Goal: Transaction & Acquisition: Book appointment/travel/reservation

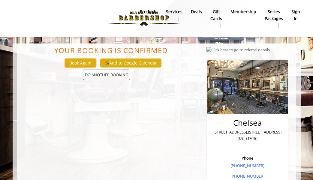
click at [83, 63] on button "Book Again" at bounding box center [80, 63] width 31 height 9
click at [119, 74] on span "DO ANOTHER BOOKING" at bounding box center [106, 75] width 47 height 11
click at [299, 11] on b "sign in" at bounding box center [296, 15] width 9 height 14
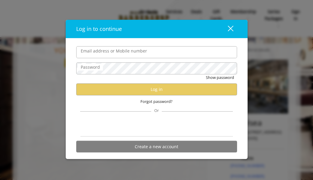
click at [134, 50] on input "Email address or Mobile number" at bounding box center [156, 52] width 161 height 12
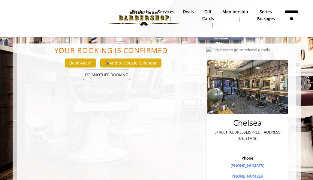
click at [156, 15] on link "Services" at bounding box center [166, 16] width 25 height 16
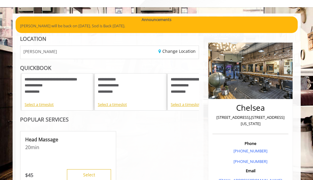
scroll to position [60, 0]
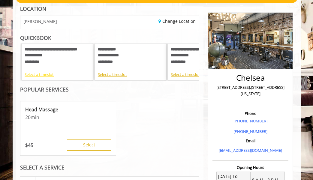
click at [38, 74] on div "Select a timeslot" at bounding box center [57, 74] width 65 height 6
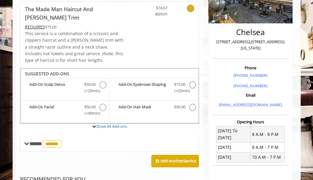
scroll to position [136, 0]
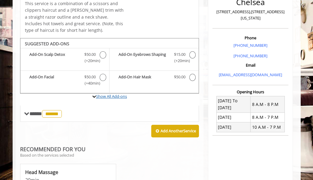
click at [115, 94] on link "Show All Add-ons" at bounding box center [111, 96] width 31 height 5
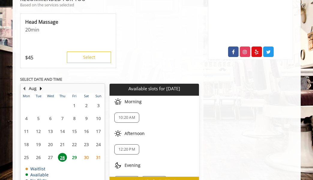
scroll to position [324, 0]
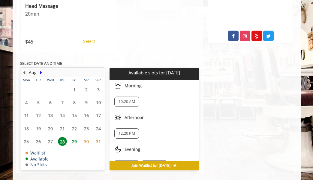
click at [41, 69] on button "Next Month" at bounding box center [41, 72] width 5 height 7
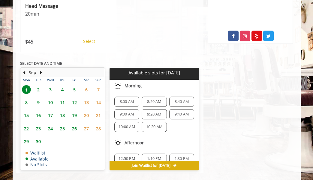
click at [74, 98] on span "12" at bounding box center [74, 102] width 9 height 9
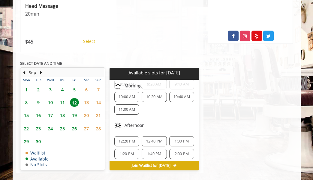
scroll to position [60, 0]
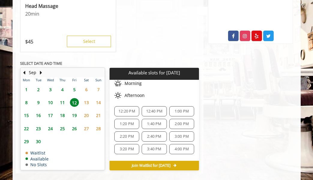
click at [123, 109] on span "12:20 PM" at bounding box center [127, 111] width 17 height 5
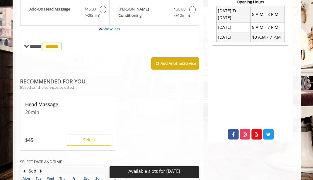
scroll to position [286, 0]
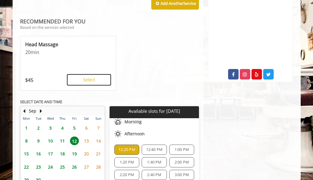
click at [92, 74] on button "Select" at bounding box center [89, 79] width 44 height 11
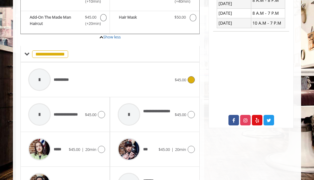
scroll to position [150, 0]
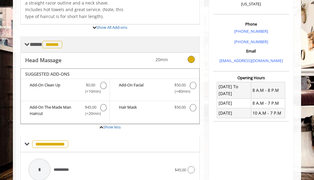
click at [56, 41] on span "******" at bounding box center [52, 45] width 20 height 8
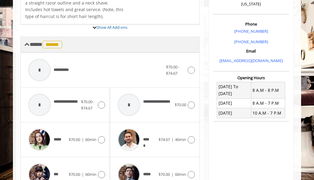
click at [54, 41] on span "******" at bounding box center [52, 45] width 20 height 8
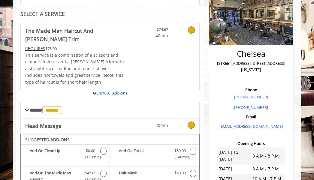
scroll to position [0, 0]
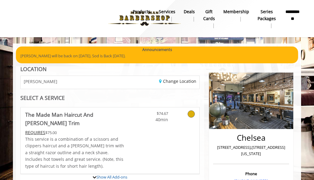
click at [192, 113] on icon at bounding box center [191, 113] width 7 height 7
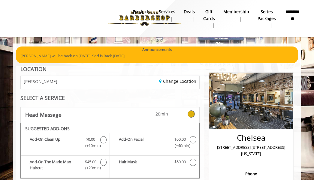
click at [192, 113] on icon at bounding box center [191, 113] width 7 height 7
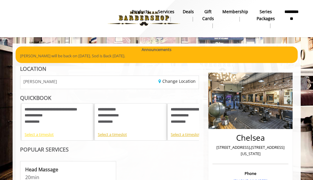
click at [38, 134] on div "Select a timeslot" at bounding box center [57, 135] width 65 height 6
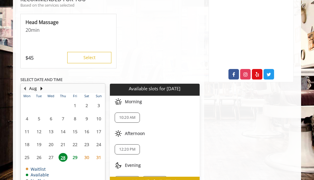
scroll to position [14, 0]
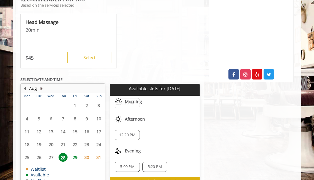
click at [41, 85] on button "Next Month" at bounding box center [41, 88] width 5 height 7
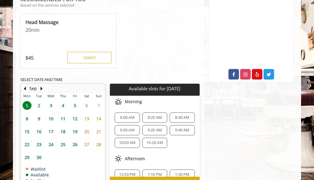
scroll to position [313, 0]
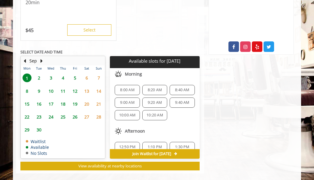
click at [74, 87] on span "12" at bounding box center [75, 91] width 9 height 9
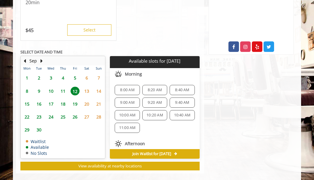
scroll to position [30, 0]
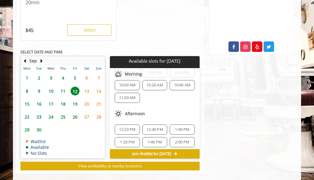
click at [63, 87] on span "11" at bounding box center [63, 91] width 9 height 9
click at [75, 100] on span "19" at bounding box center [75, 104] width 9 height 9
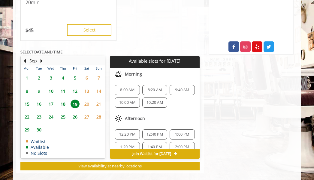
scroll to position [283, 0]
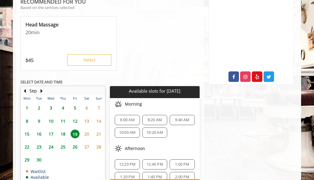
click at [76, 117] on span "12" at bounding box center [75, 121] width 9 height 9
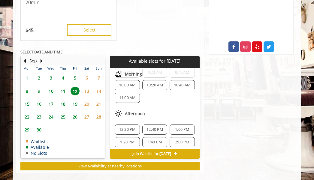
scroll to position [60, 0]
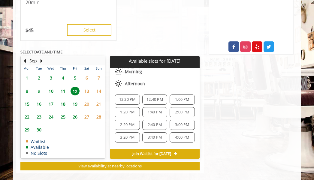
click at [122, 97] on span "12:20 PM" at bounding box center [127, 99] width 17 height 5
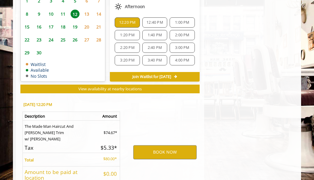
scroll to position [425, 0]
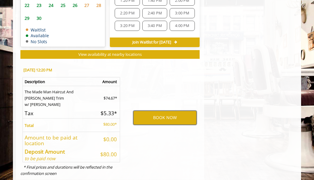
click at [172, 111] on button "BOOK NOW" at bounding box center [164, 118] width 63 height 14
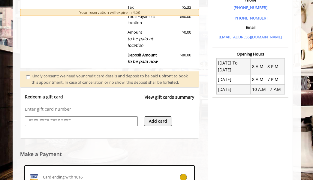
scroll to position [264, 0]
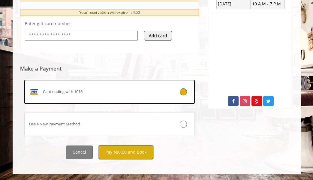
click at [130, 152] on button "Pay $80.00 and Book" at bounding box center [126, 153] width 54 height 14
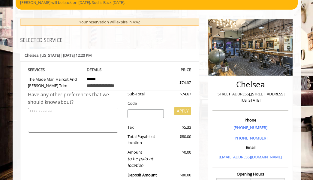
scroll to position [83, 0]
